Goal: Transaction & Acquisition: Purchase product/service

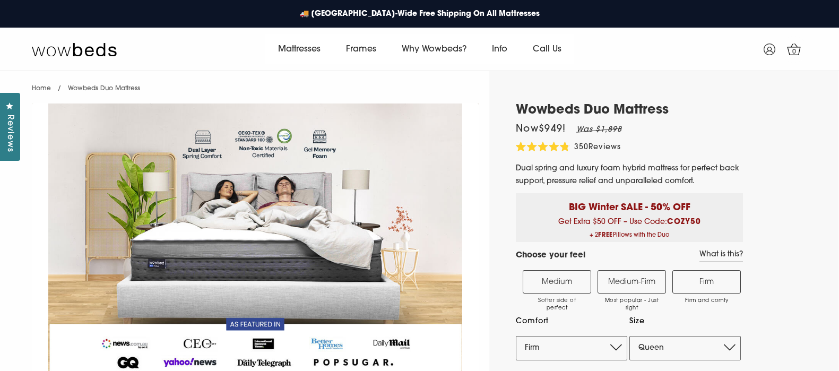
select select "Firm"
select select "Queen"
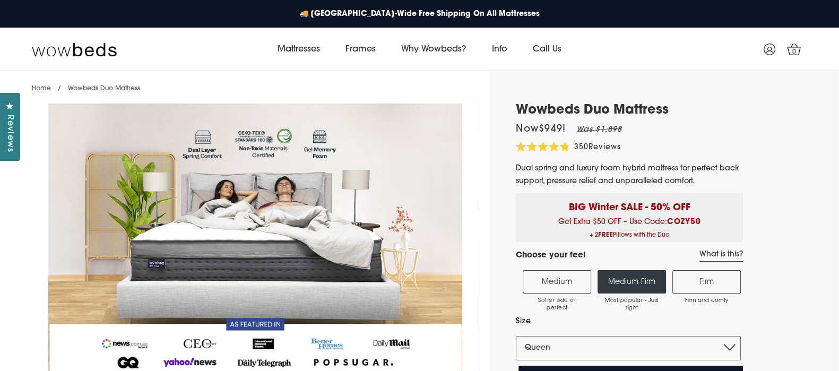
click at [734, 115] on h1 "Wowbeds Duo Mattress" at bounding box center [629, 110] width 227 height 15
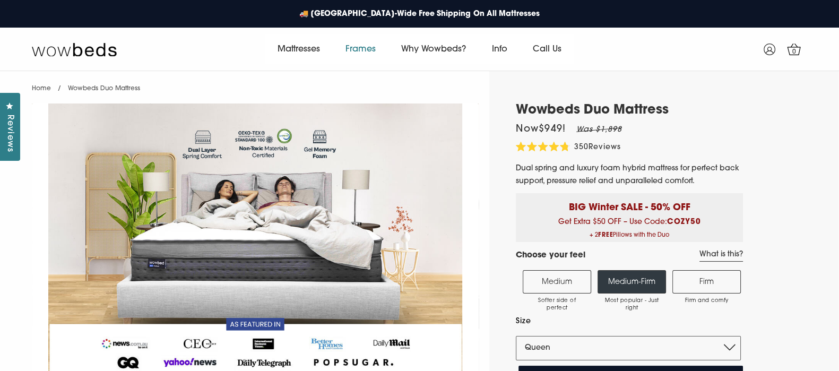
click at [360, 49] on link "Frames" at bounding box center [361, 49] width 56 height 30
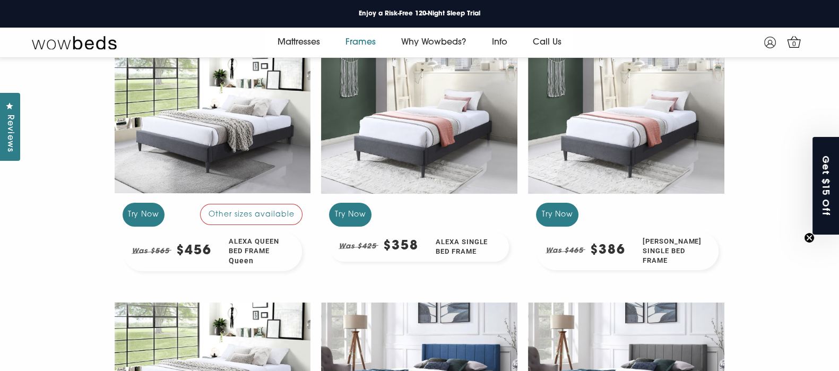
scroll to position [176, 0]
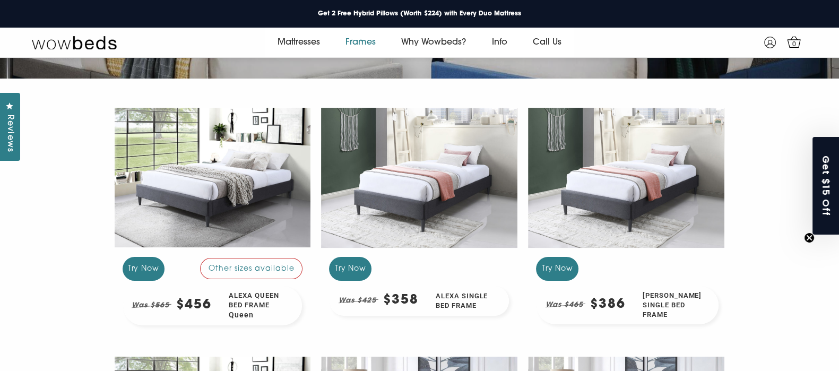
drag, startPoint x: 0, startPoint y: 0, endPoint x: 830, endPoint y: 53, distance: 831.6
click at [240, 293] on div "Alexa Queen Bed Frame Queen" at bounding box center [261, 305] width 82 height 39
